Goal: Transaction & Acquisition: Purchase product/service

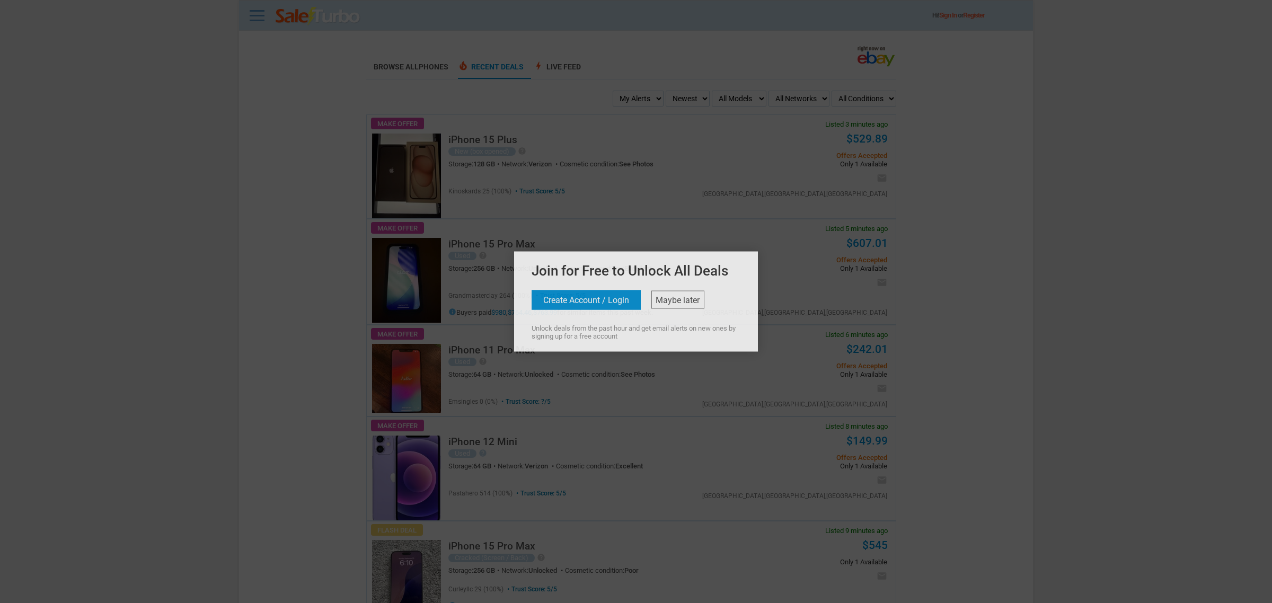
drag, startPoint x: 59, startPoint y: 554, endPoint x: 581, endPoint y: 335, distance: 566.0
click at [60, 550] on div at bounding box center [636, 301] width 1272 height 603
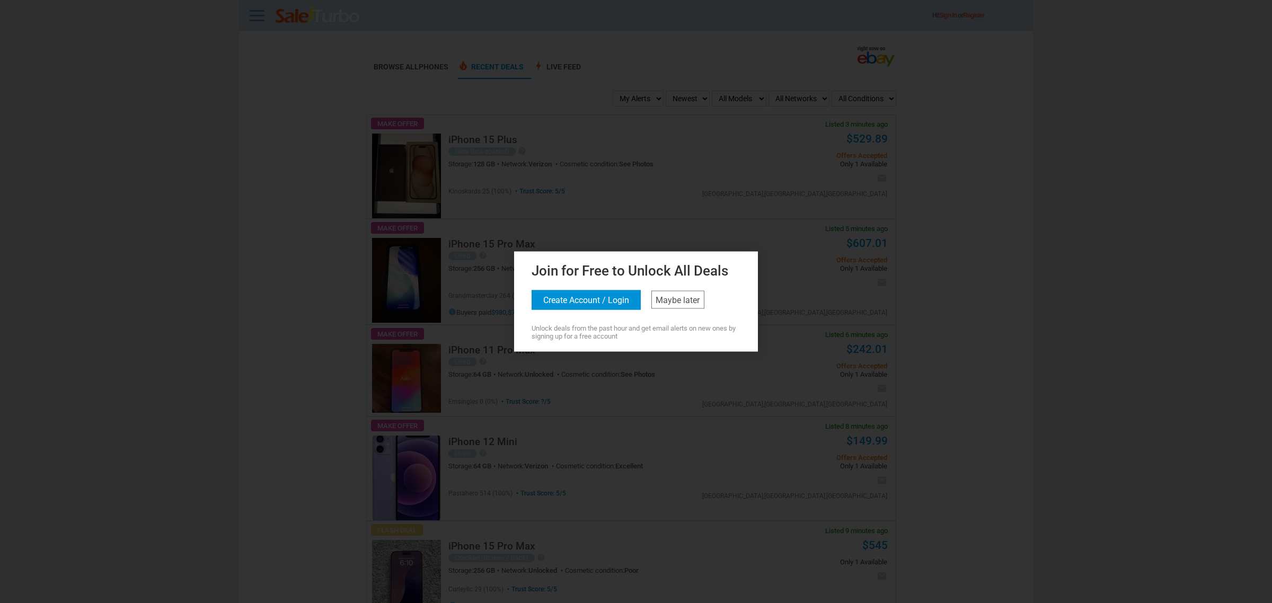
click at [708, 276] on h2 "Join for Free to Unlock All Deals" at bounding box center [636, 269] width 209 height 18
click at [695, 287] on div "Join for Free to Unlock All Deals Create Account / Login Maybe later Unlock dea…" at bounding box center [636, 300] width 239 height 81
click at [702, 311] on div "Join for Free to Unlock All Deals Create Account / Login Maybe later Unlock dea…" at bounding box center [636, 300] width 239 height 81
click at [707, 294] on div "Join for Free to Unlock All Deals Create Account / Login Maybe later Unlock dea…" at bounding box center [636, 300] width 239 height 81
click at [687, 297] on link "Maybe later" at bounding box center [678, 300] width 53 height 18
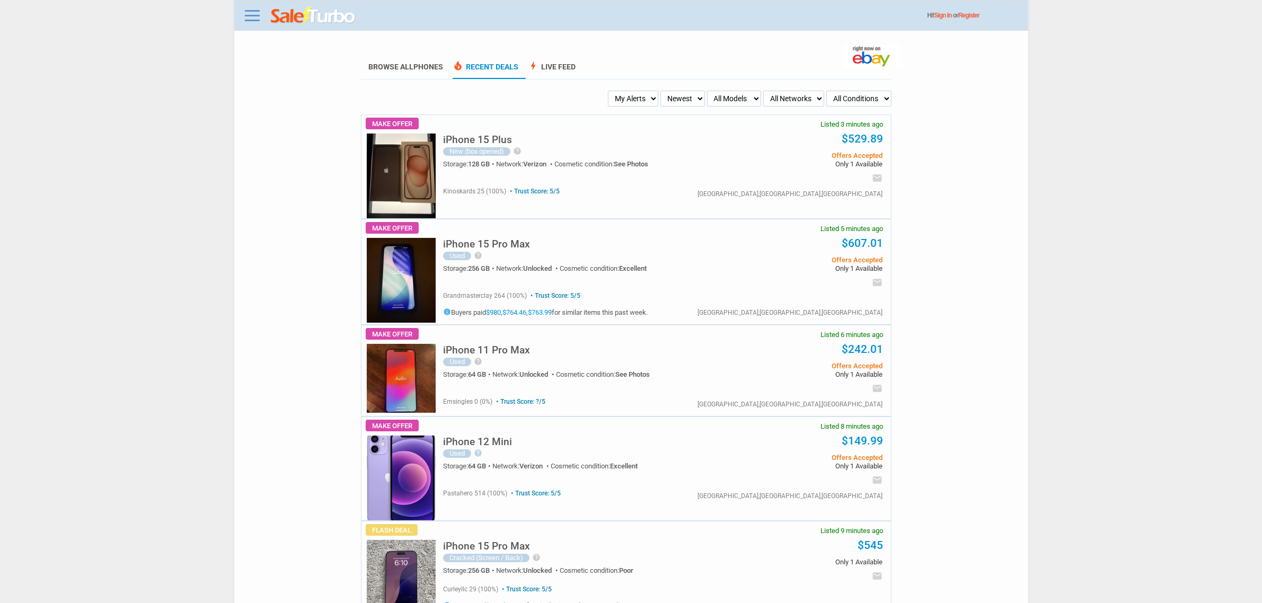
drag, startPoint x: 638, startPoint y: 100, endPoint x: 636, endPoint y: 106, distance: 6.6
click at [638, 101] on select "My Alerts All Deals BIN Only w/ Offers Only" at bounding box center [633, 99] width 50 height 16
select select "flash_bin"
click at [611, 91] on select "My Alerts All Deals BIN Only w/ Offers Only" at bounding box center [633, 99] width 50 height 16
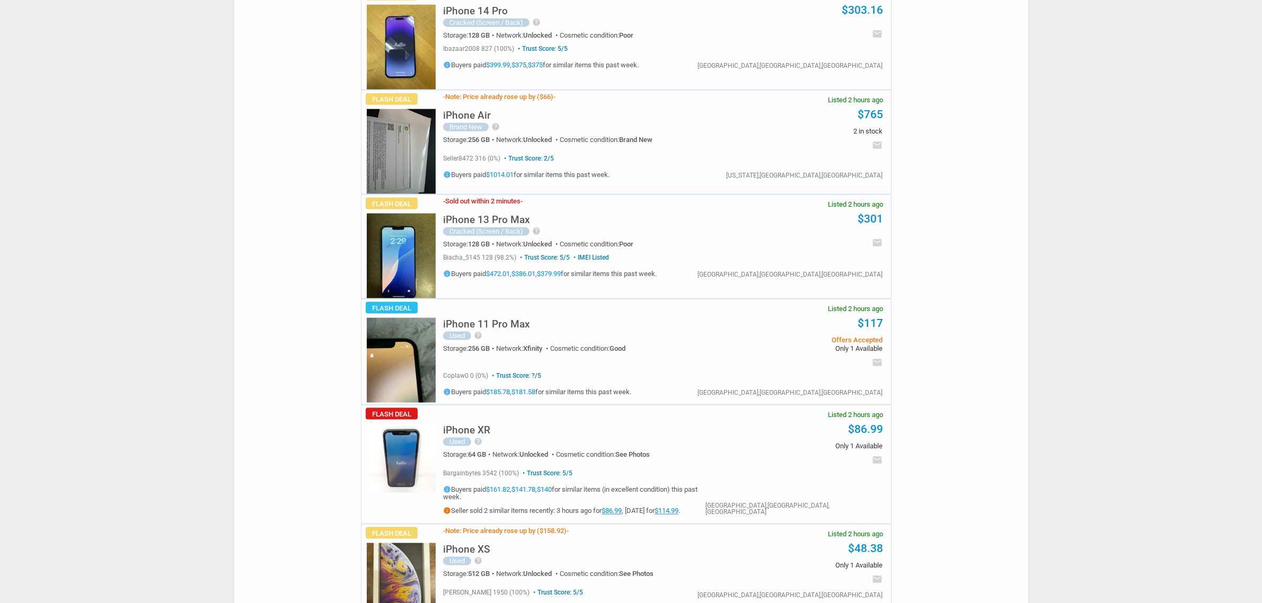
scroll to position [1657, 0]
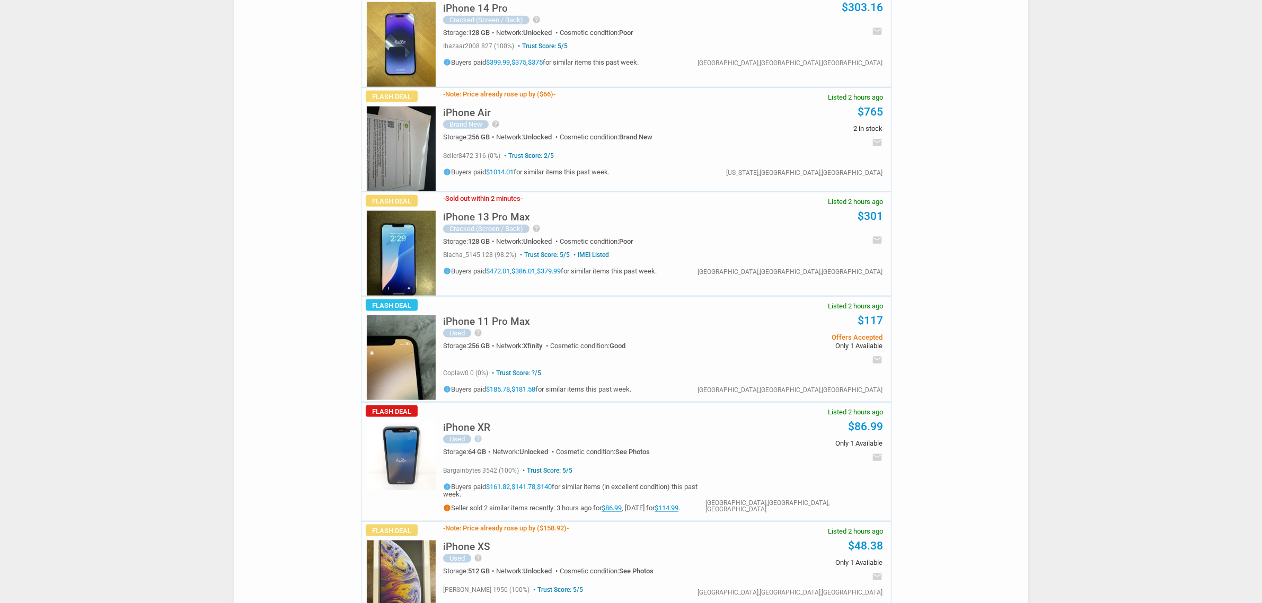
click at [401, 159] on img at bounding box center [401, 149] width 69 height 85
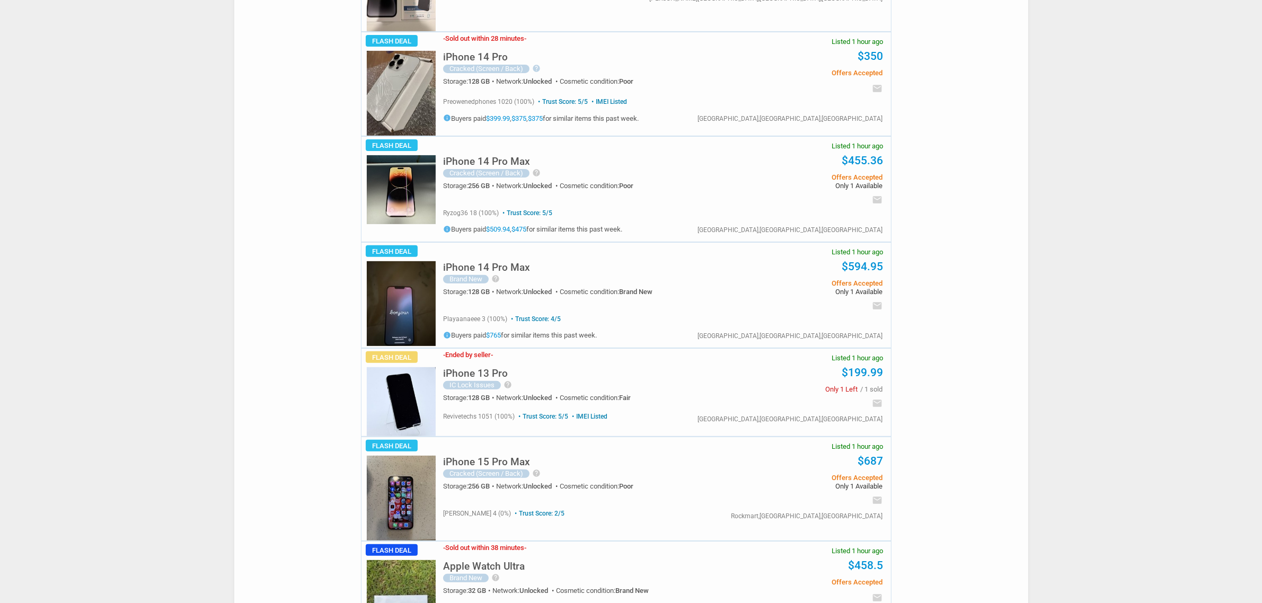
scroll to position [0, 0]
